Goal: Task Accomplishment & Management: Manage account settings

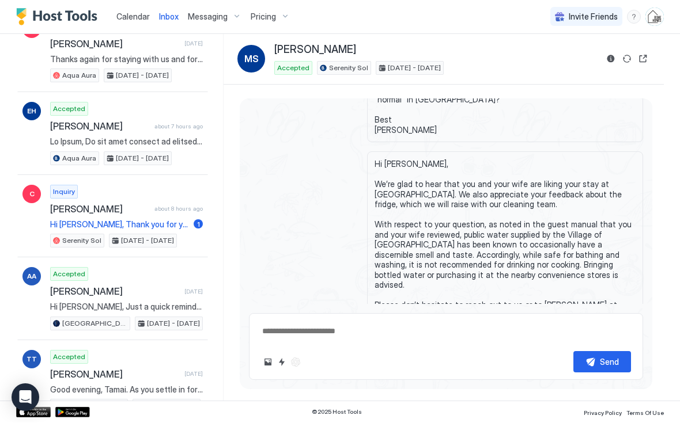
scroll to position [95, 0]
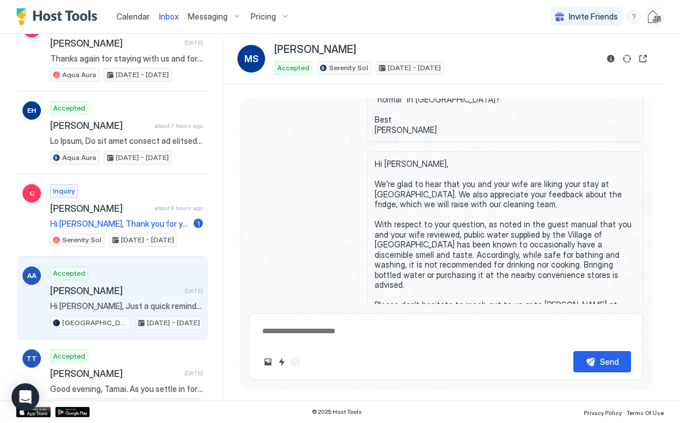
click at [103, 298] on div "Accepted [PERSON_NAME] [DATE] Hi [PERSON_NAME], Just a quick reminder that chec…" at bounding box center [126, 298] width 153 height 63
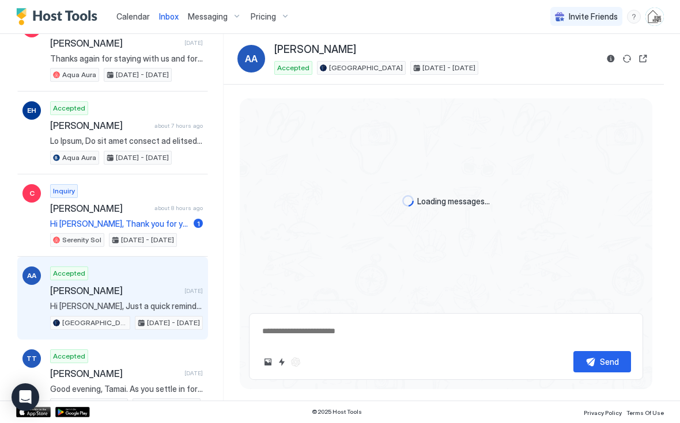
type textarea "*"
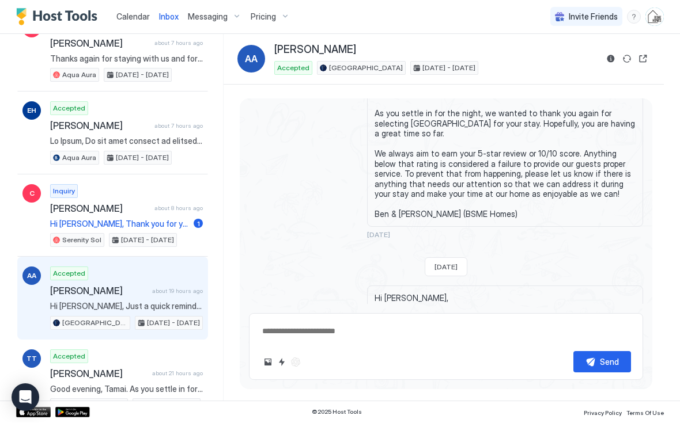
scroll to position [1923, 12]
click at [608, 59] on button "Reservation information" at bounding box center [611, 59] width 14 height 14
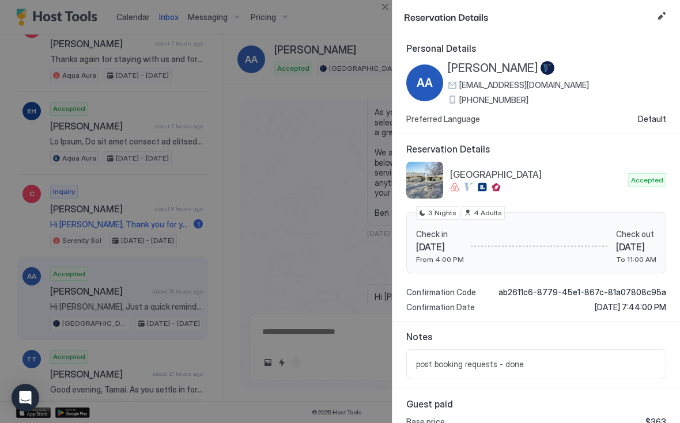
click at [662, 16] on button "Edit reservation" at bounding box center [662, 16] width 14 height 14
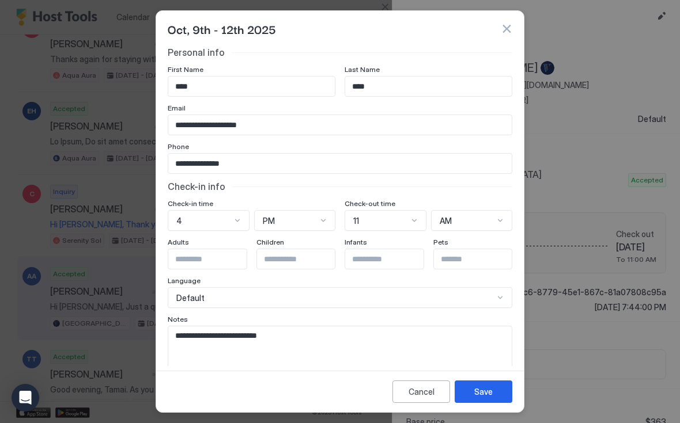
click at [285, 341] on textarea "**********" at bounding box center [339, 355] width 343 height 56
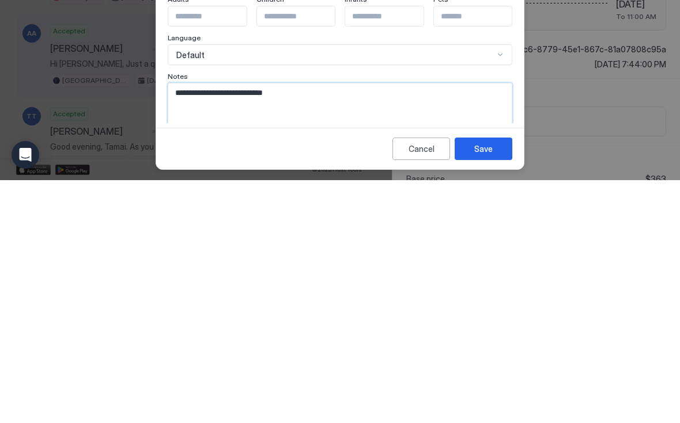
paste textarea "**********"
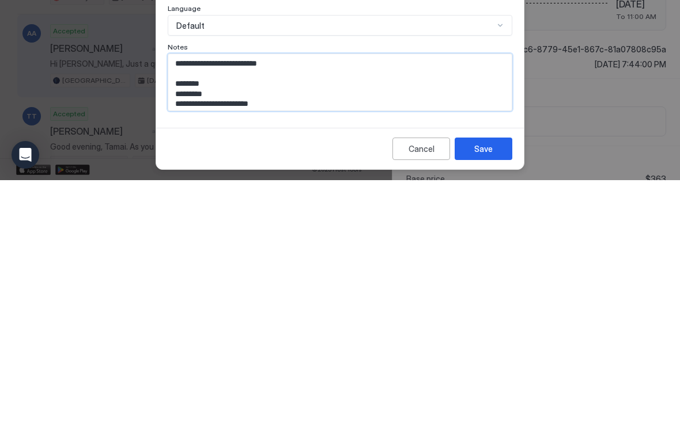
type textarea "**********"
click at [482, 386] on div "Save" at bounding box center [483, 392] width 18 height 12
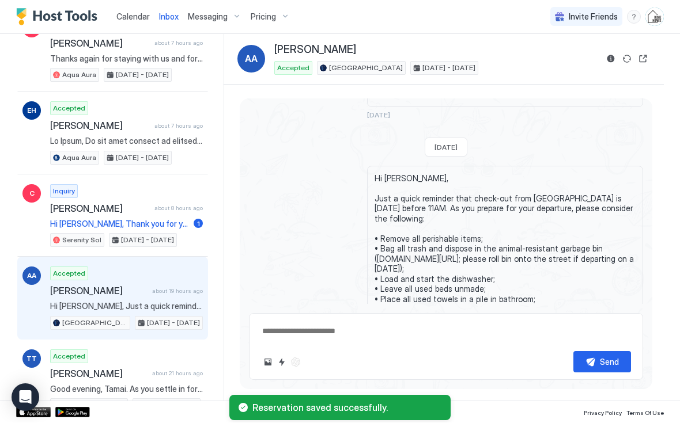
scroll to position [2040, 10]
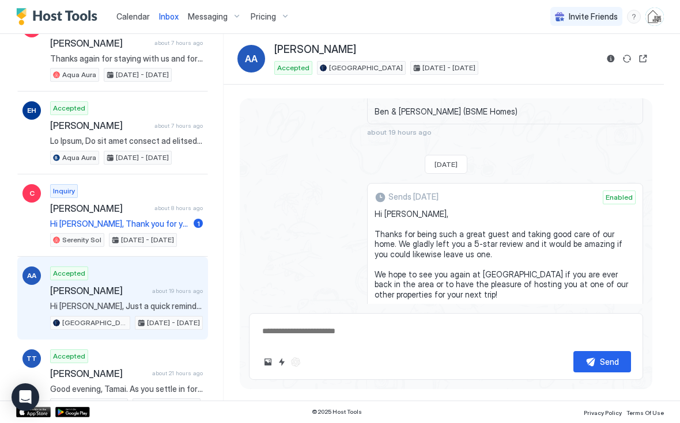
click at [611, 423] on button "Send now" at bounding box center [617, 429] width 12 height 12
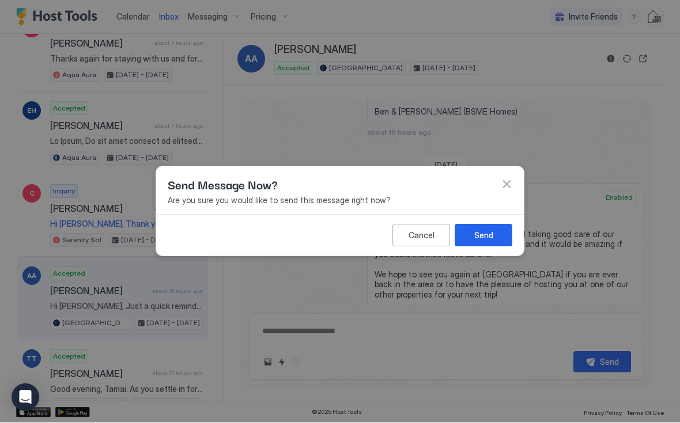
click at [478, 231] on div "Send" at bounding box center [483, 236] width 19 height 12
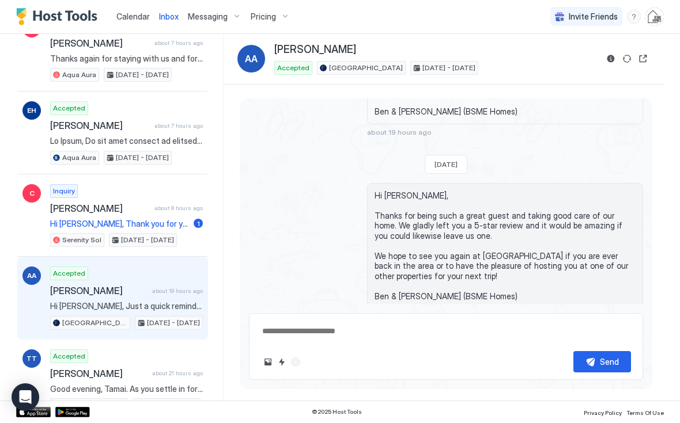
scroll to position [2196, 10]
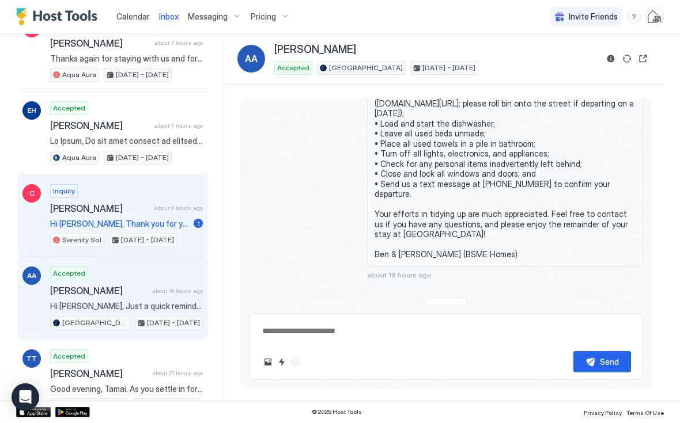
click at [75, 207] on span "[PERSON_NAME]" at bounding box center [100, 209] width 100 height 12
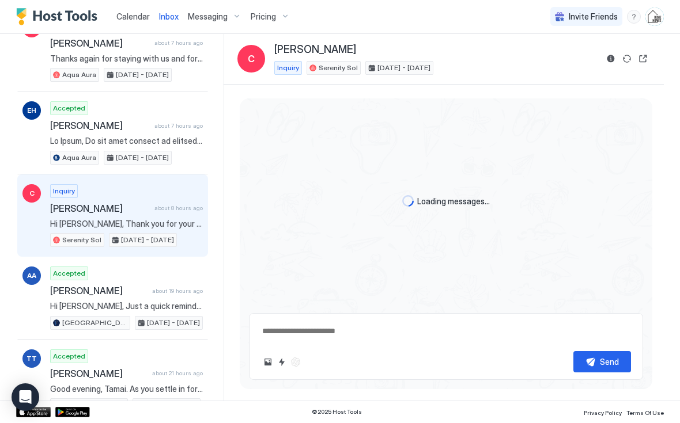
scroll to position [29, 0]
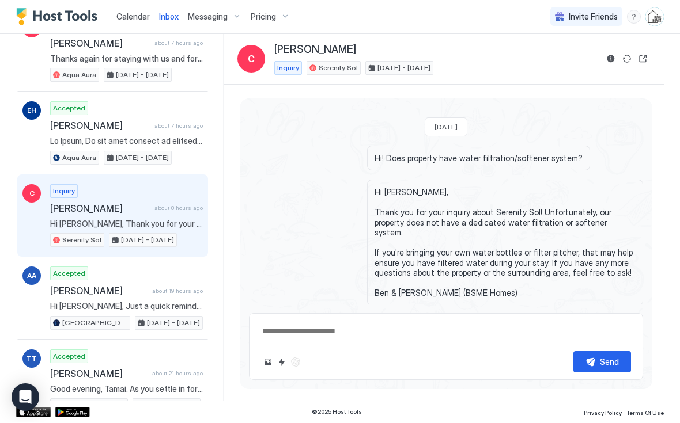
click at [128, 16] on span "Calendar" at bounding box center [132, 17] width 33 height 10
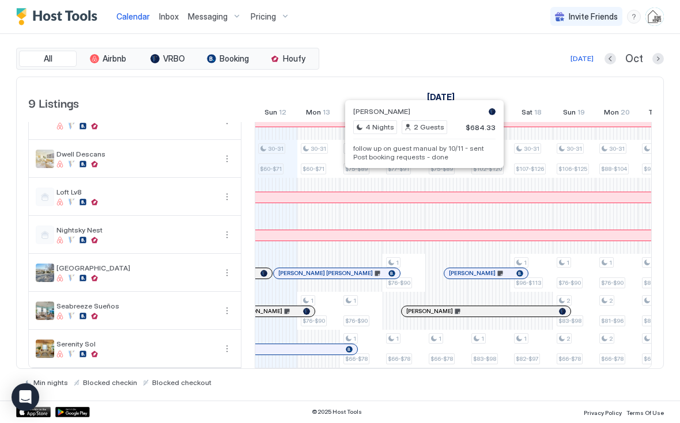
scroll to position [96, 0]
click at [303, 212] on div at bounding box center [318, 198] width 43 height 38
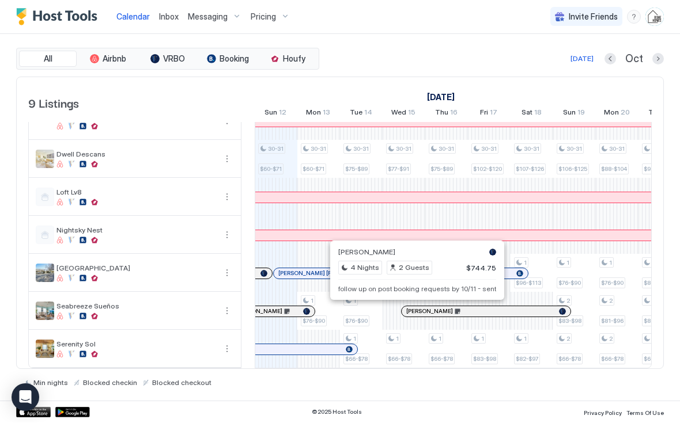
click at [415, 311] on div at bounding box center [415, 312] width 9 height 9
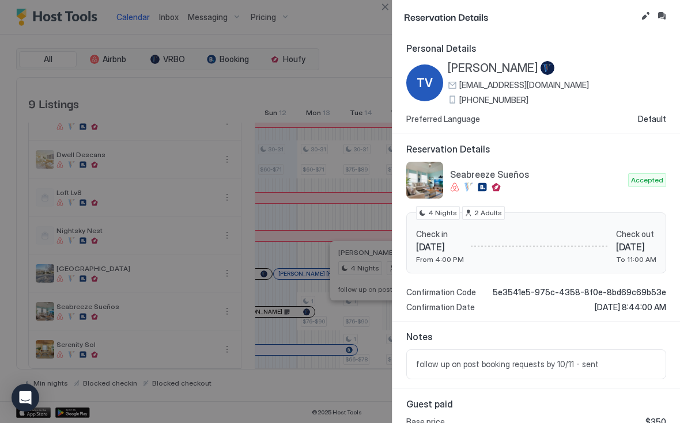
click at [660, 21] on button "Inbox" at bounding box center [662, 16] width 14 height 14
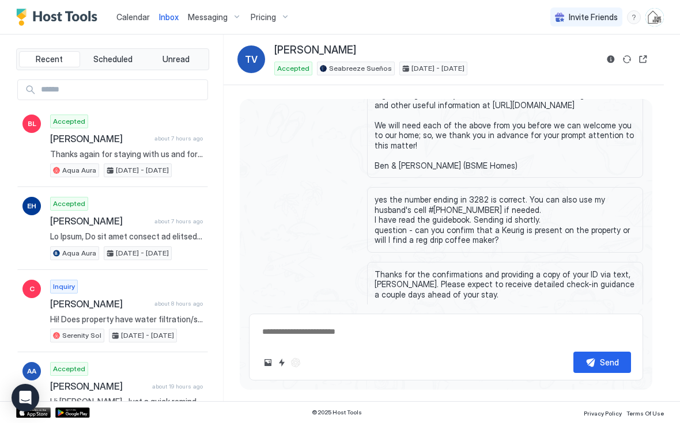
scroll to position [1271, 11]
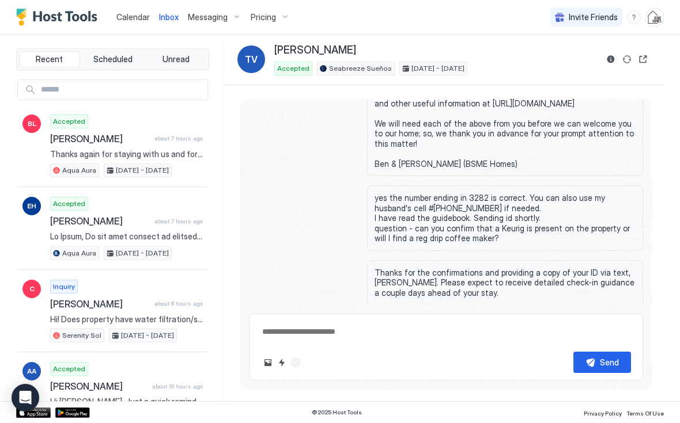
click at [611, 59] on button "Reservation information" at bounding box center [611, 59] width 14 height 14
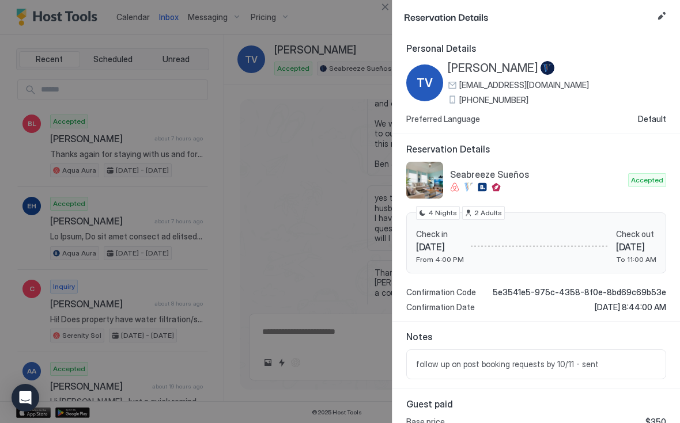
click at [660, 22] on button "Edit reservation" at bounding box center [662, 16] width 14 height 14
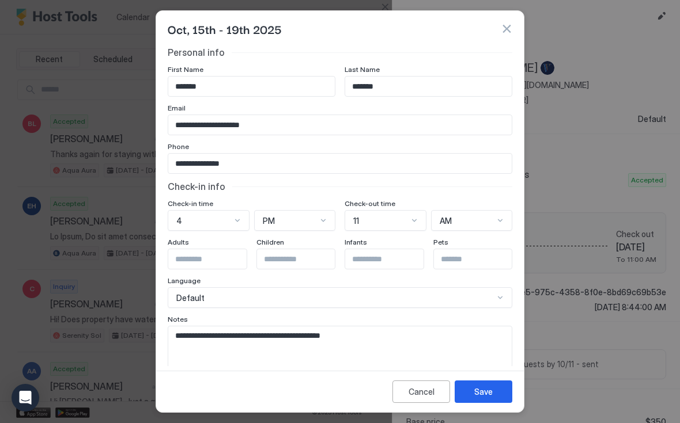
click at [402, 332] on textarea "**********" at bounding box center [339, 355] width 343 height 56
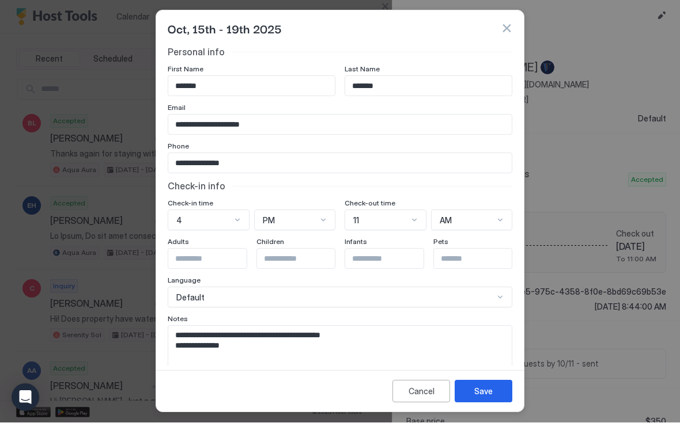
click at [245, 345] on textarea "**********" at bounding box center [339, 355] width 343 height 56
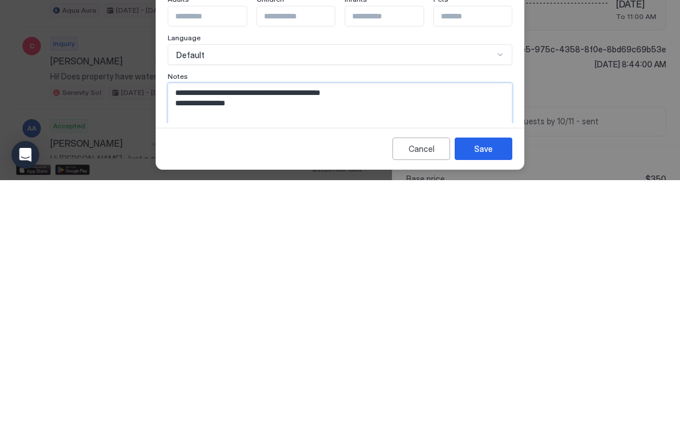
scroll to position [0, 0]
type textarea "**********"
click at [499, 381] on button "Save" at bounding box center [484, 392] width 58 height 22
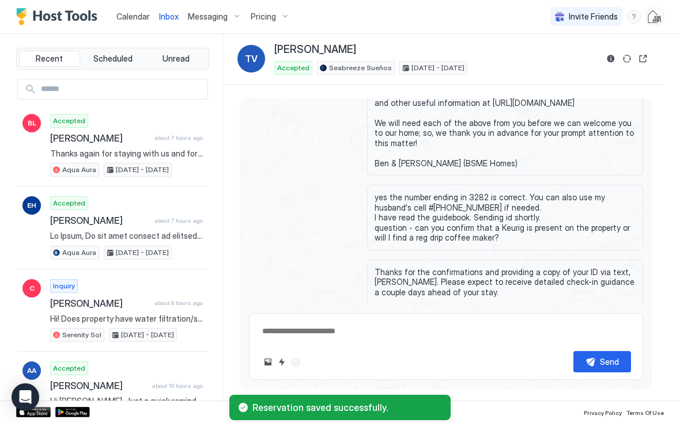
click at [134, 20] on span "Calendar" at bounding box center [132, 17] width 33 height 10
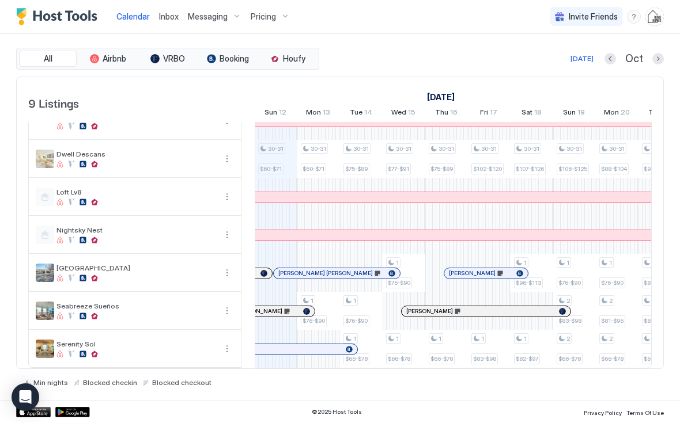
scroll to position [96, 0]
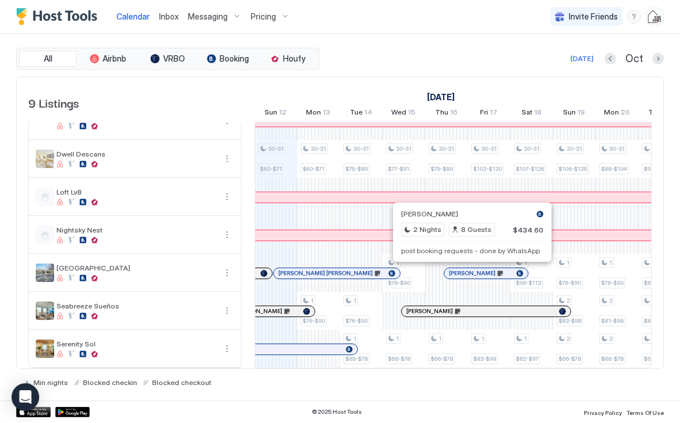
click at [354, 89] on div "[DATE]" at bounding box center [446, 97] width 1322 height 17
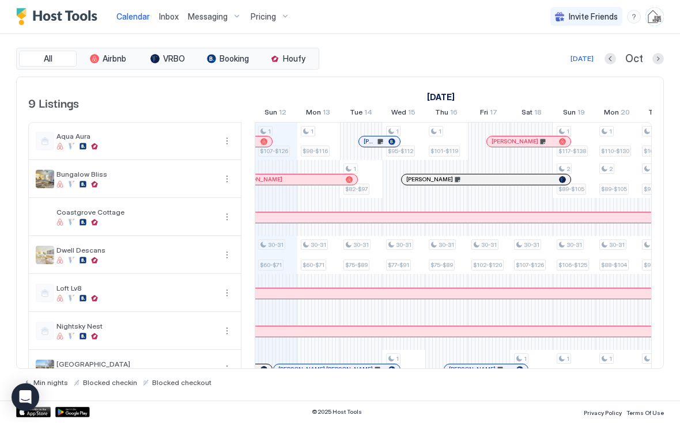
scroll to position [0, 0]
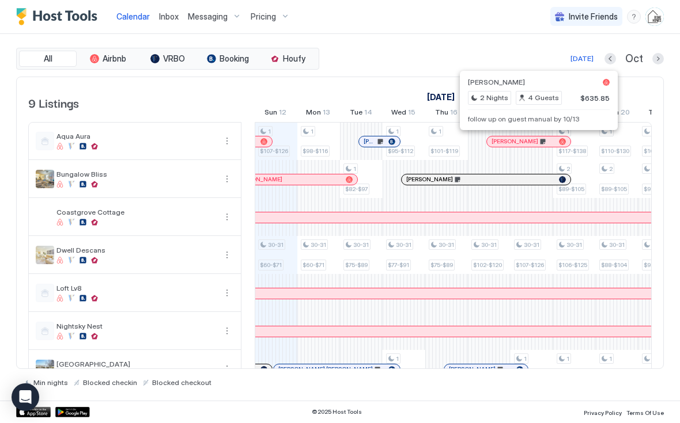
click at [410, 49] on div "All Airbnb VRBO Booking Houfy [DATE] Oct" at bounding box center [340, 59] width 648 height 22
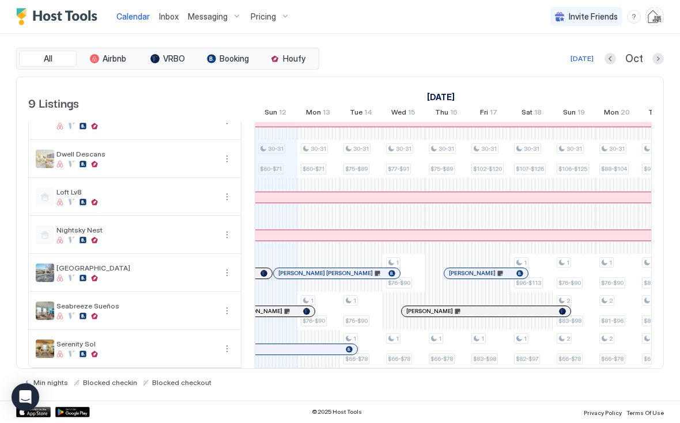
scroll to position [96, 0]
click at [177, 20] on span "Inbox" at bounding box center [169, 17] width 20 height 10
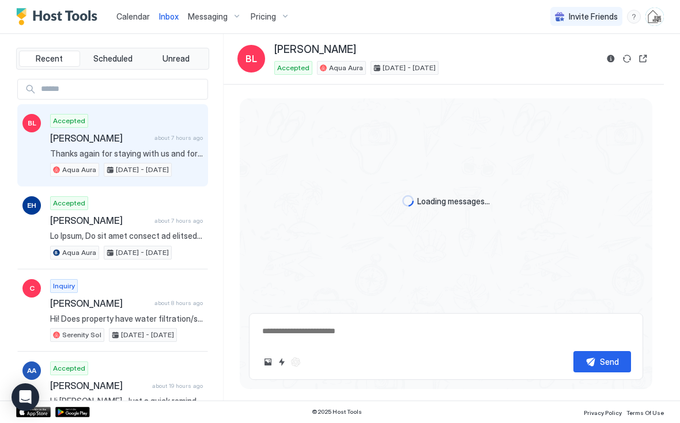
scroll to position [1807, 0]
